Goal: Check status: Check status

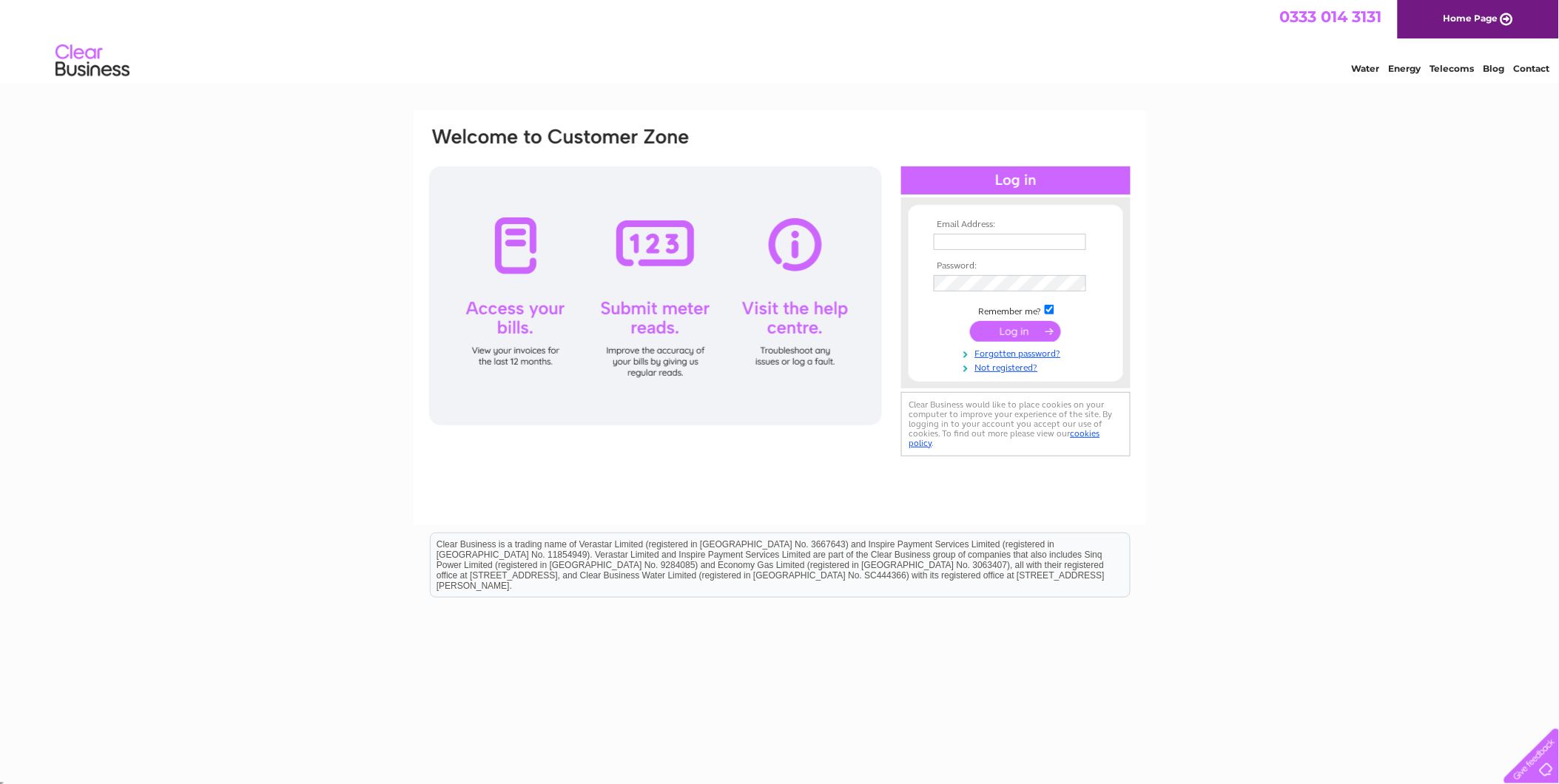
type input "[EMAIL_ADDRESS][DOMAIN_NAME]"
click at [1020, 322] on input "submit" at bounding box center [1015, 330] width 91 height 20
click at [1016, 330] on input "submit" at bounding box center [1015, 330] width 91 height 20
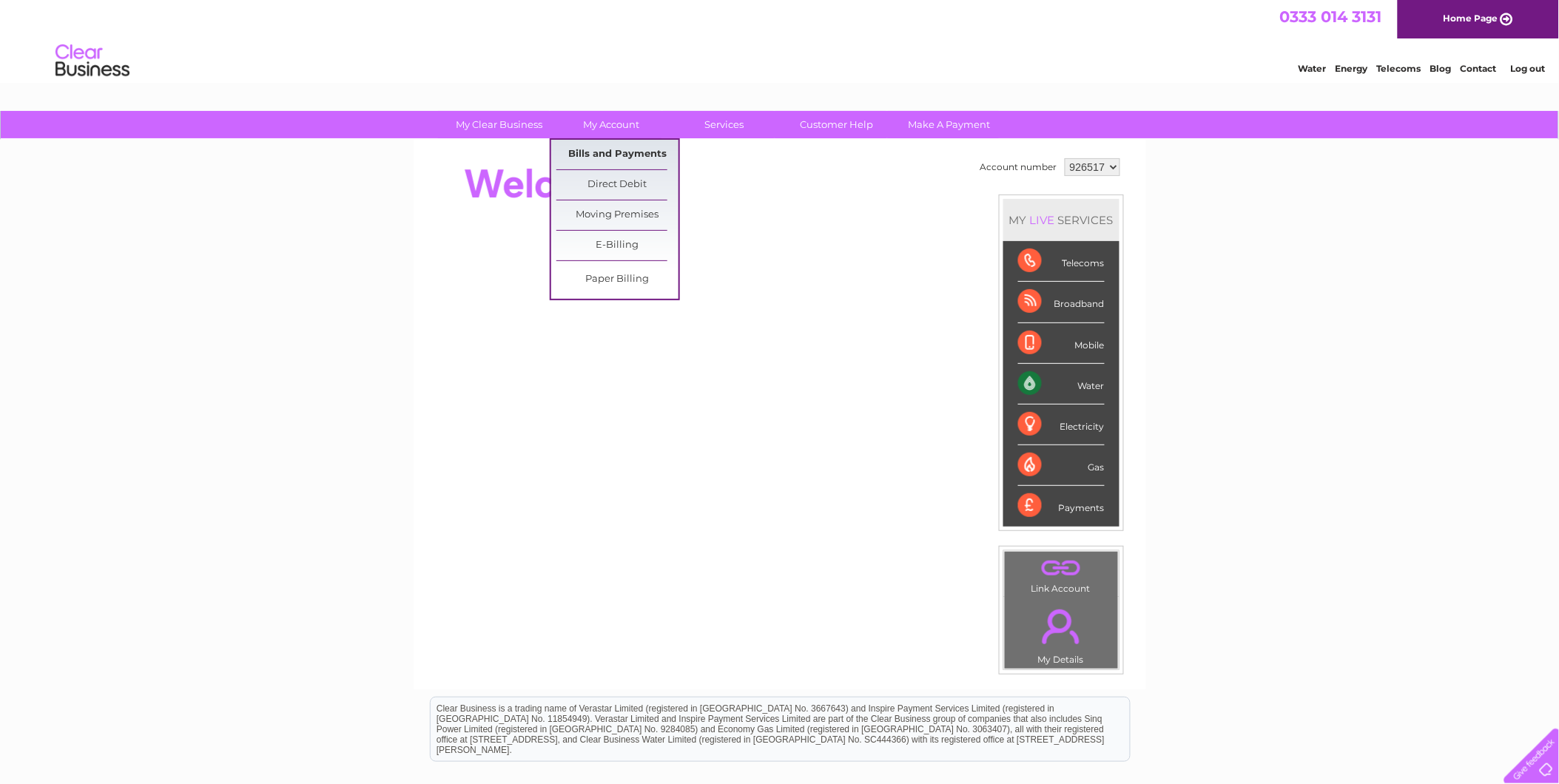
click at [607, 149] on link "Bills and Payments" at bounding box center [617, 154] width 122 height 29
click at [623, 152] on link "Bills and Payments" at bounding box center [617, 154] width 122 height 29
click at [642, 151] on link "Bills and Payments" at bounding box center [617, 154] width 122 height 29
click at [620, 150] on link "Bills and Payments" at bounding box center [617, 154] width 122 height 29
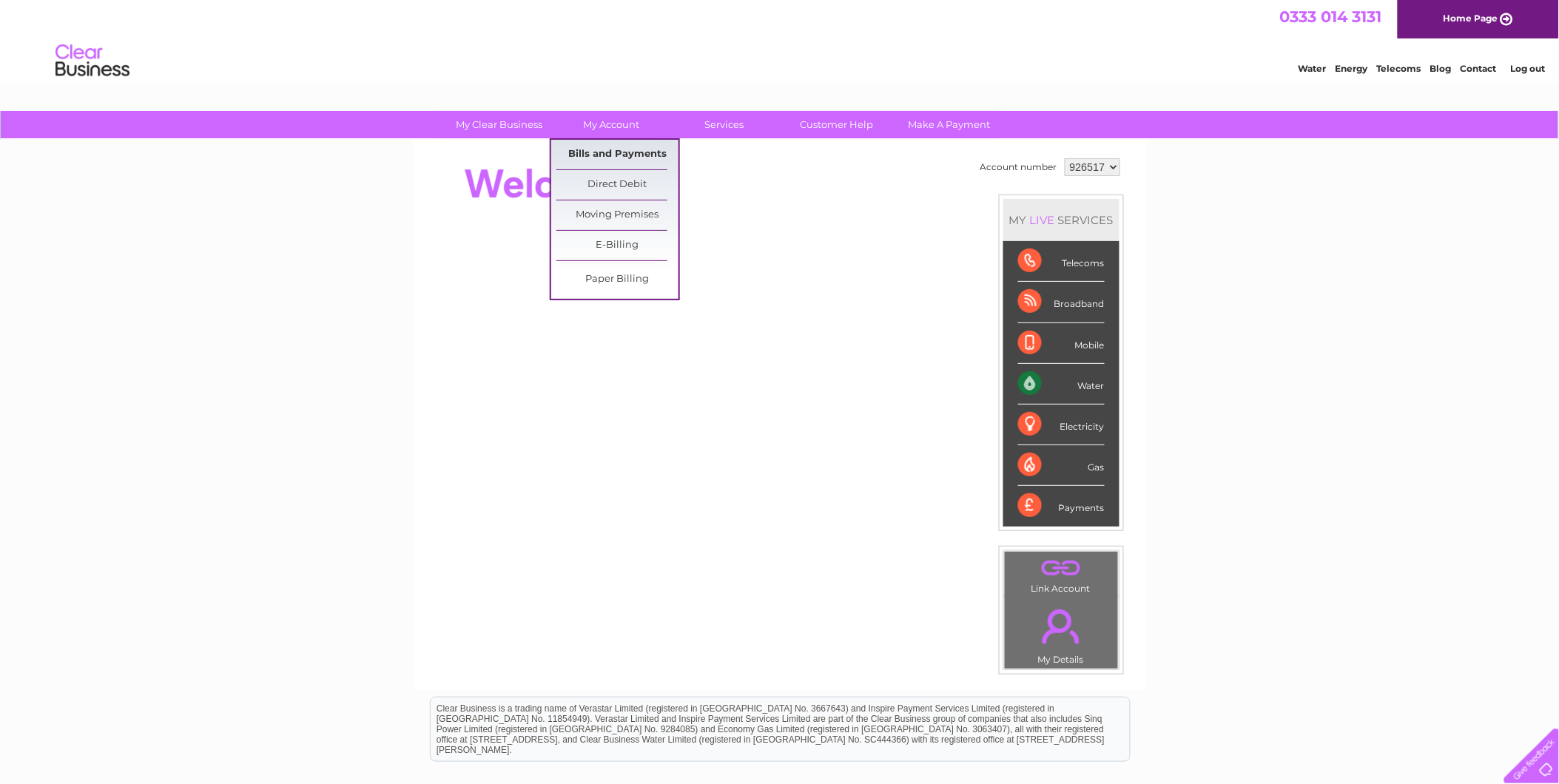
click at [623, 152] on link "Bills and Payments" at bounding box center [617, 154] width 122 height 29
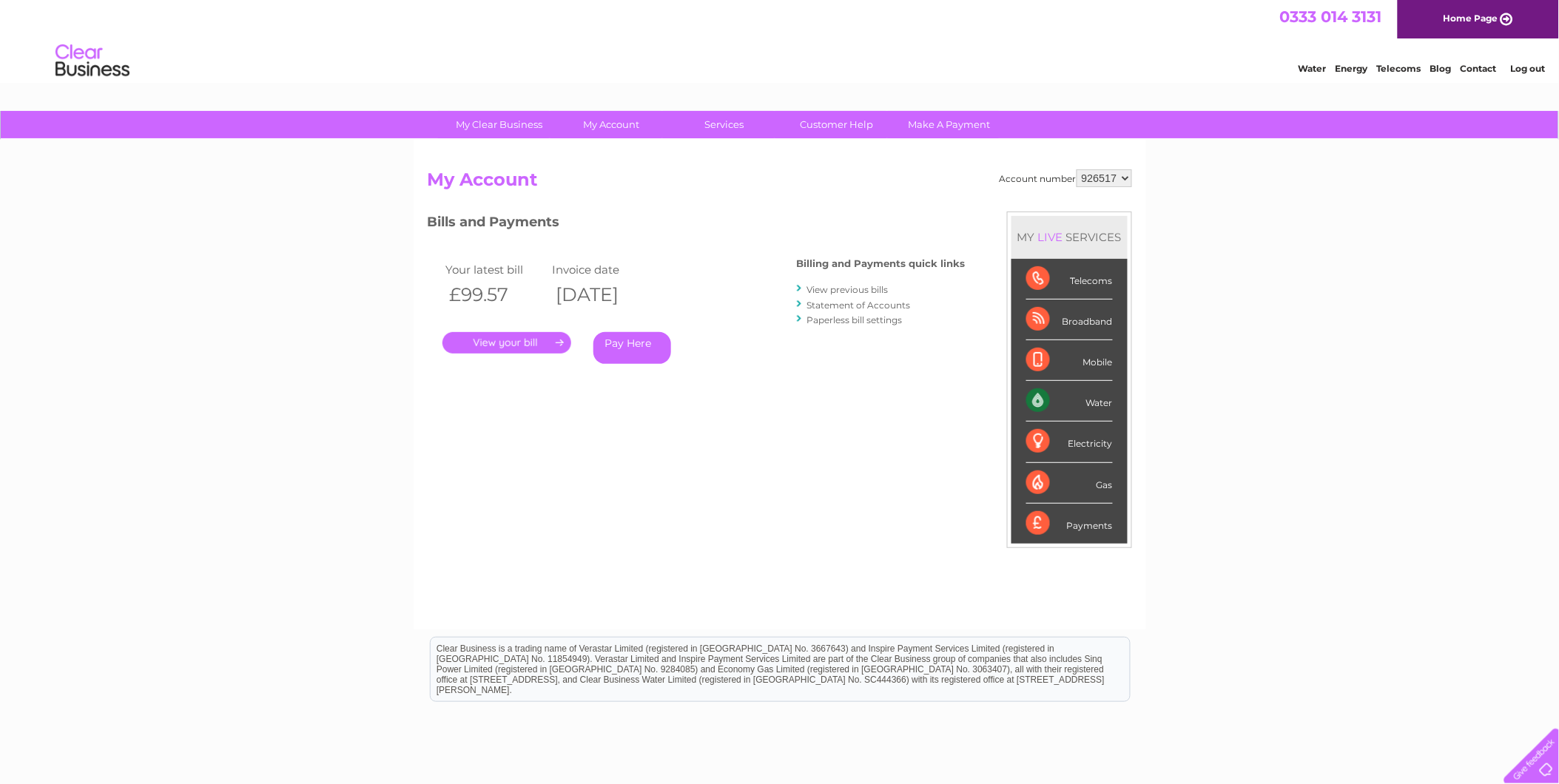
click at [527, 338] on link "." at bounding box center [507, 342] width 129 height 21
